Goal: Navigation & Orientation: Find specific page/section

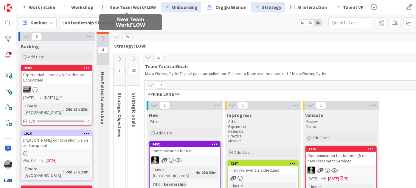
scroll to position [206, 0]
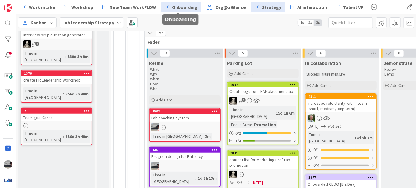
click at [174, 8] on span "Onboarding" at bounding box center [185, 7] width 26 height 7
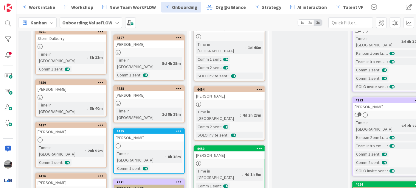
scroll to position [108, 0]
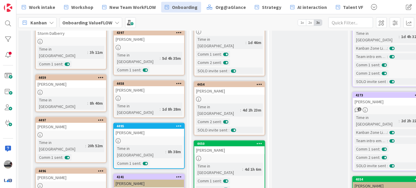
click at [146, 129] on div "[PERSON_NAME]" at bounding box center [149, 133] width 70 height 8
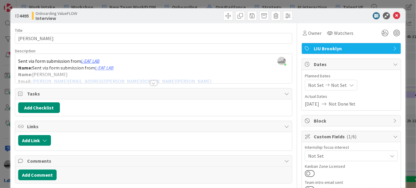
click at [328, 45] on span "LIU Brooklyn" at bounding box center [351, 48] width 76 height 7
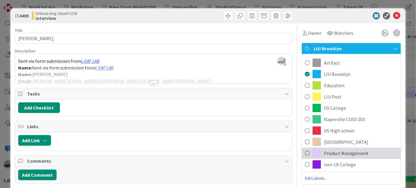
click at [359, 153] on span "Product Management" at bounding box center [346, 153] width 45 height 7
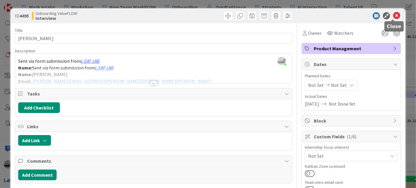
click at [393, 15] on icon at bounding box center [396, 15] width 7 height 7
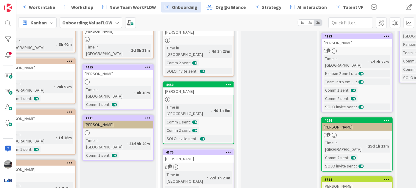
scroll to position [216, 31]
